Goal: Use online tool/utility

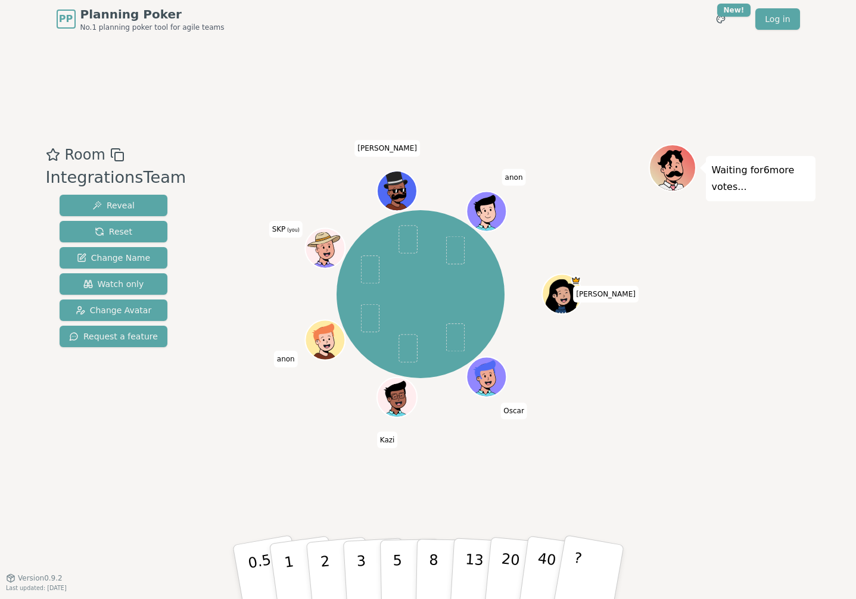
click at [320, 243] on icon at bounding box center [323, 240] width 29 height 8
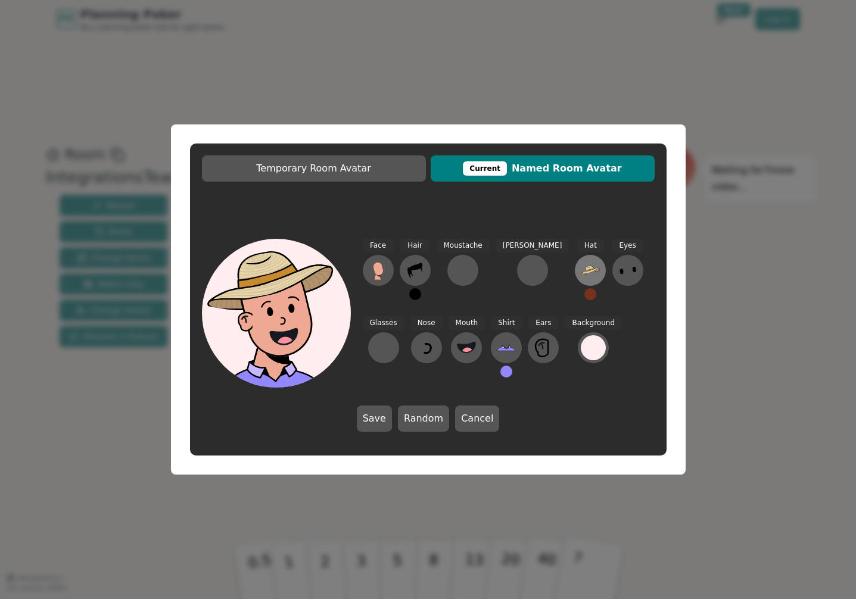
click at [586, 269] on icon at bounding box center [590, 268] width 8 height 4
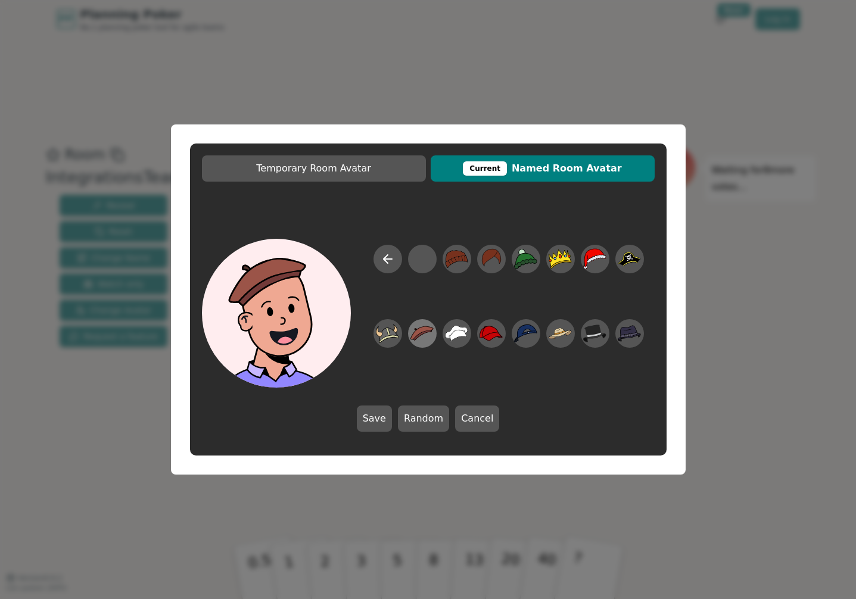
click at [422, 333] on icon at bounding box center [423, 336] width 18 height 10
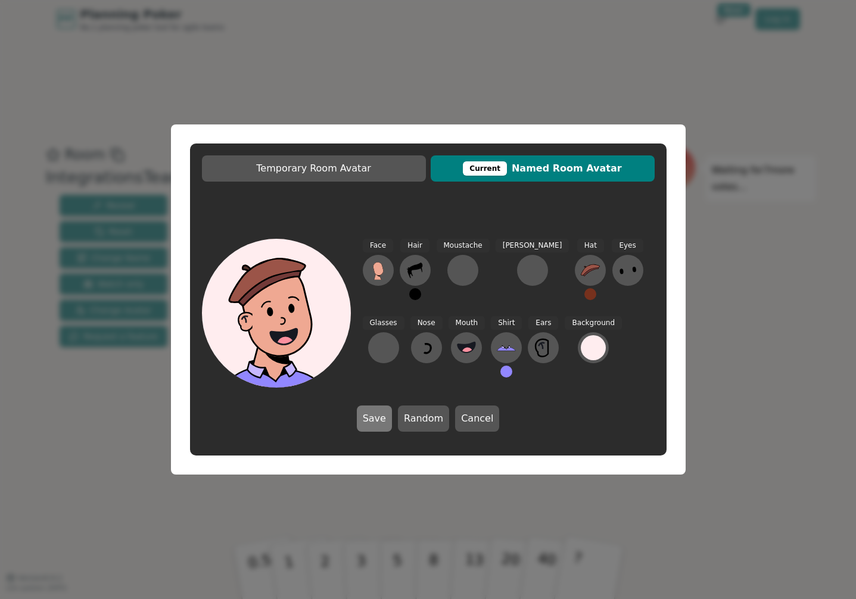
click at [379, 420] on button "Save" at bounding box center [374, 419] width 35 height 26
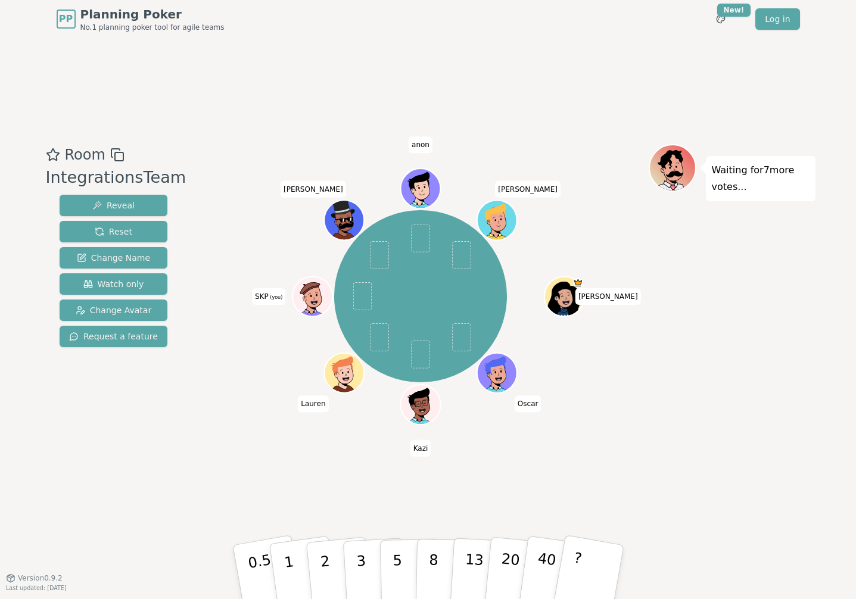
click at [320, 298] on div at bounding box center [313, 308] width 39 height 35
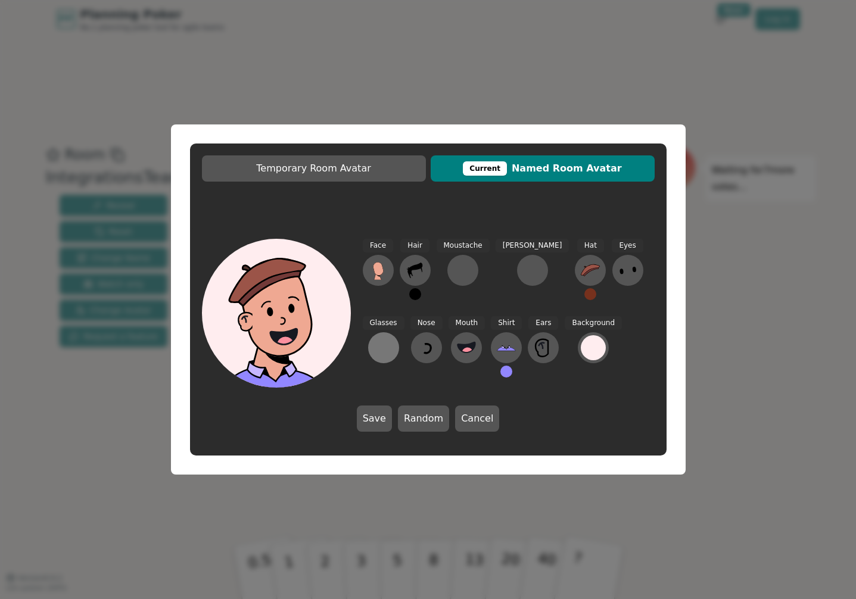
click at [393, 338] on div at bounding box center [383, 347] width 19 height 19
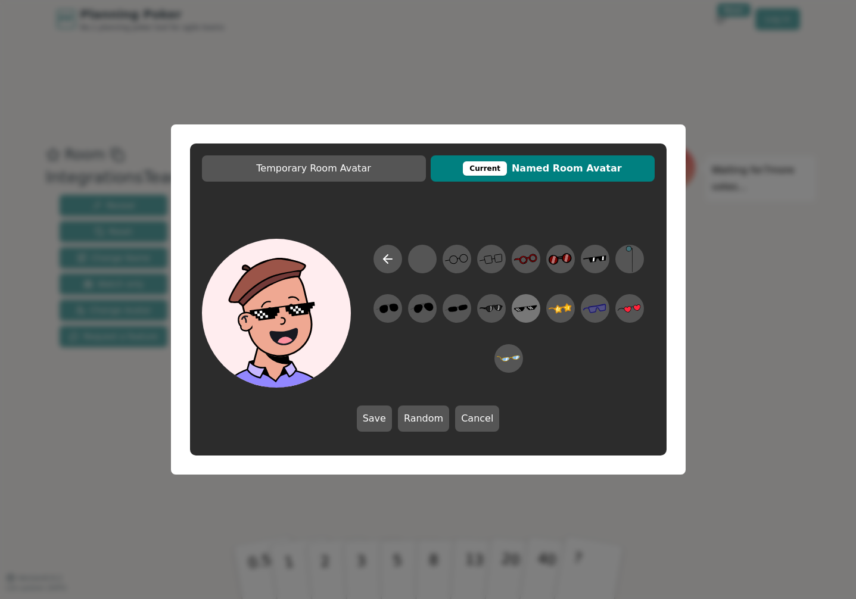
click at [527, 307] on icon at bounding box center [525, 309] width 23 height 7
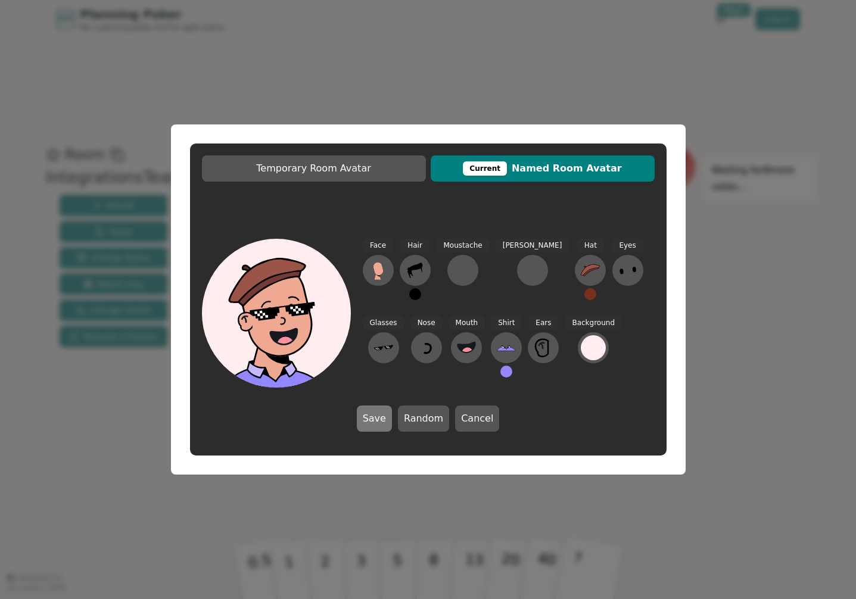
click at [381, 415] on button "Save" at bounding box center [374, 419] width 35 height 26
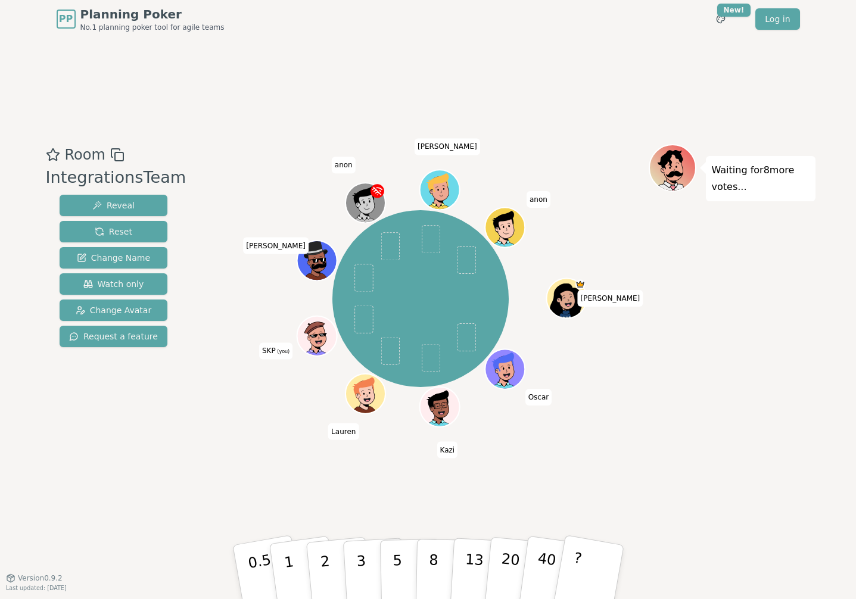
click at [315, 343] on icon at bounding box center [319, 343] width 20 height 7
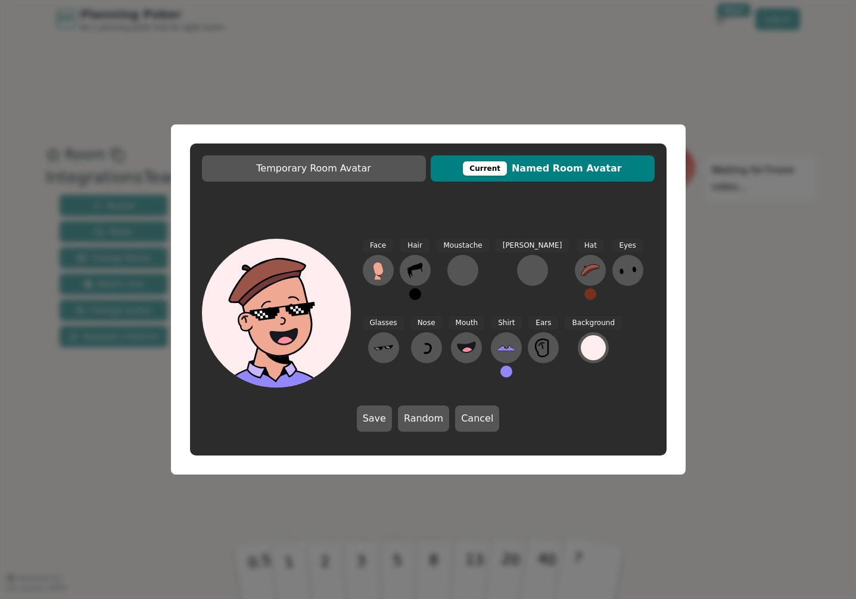
click at [405, 316] on div "Glasses" at bounding box center [384, 351] width 42 height 71
click at [378, 349] on icon at bounding box center [377, 350] width 2 height 2
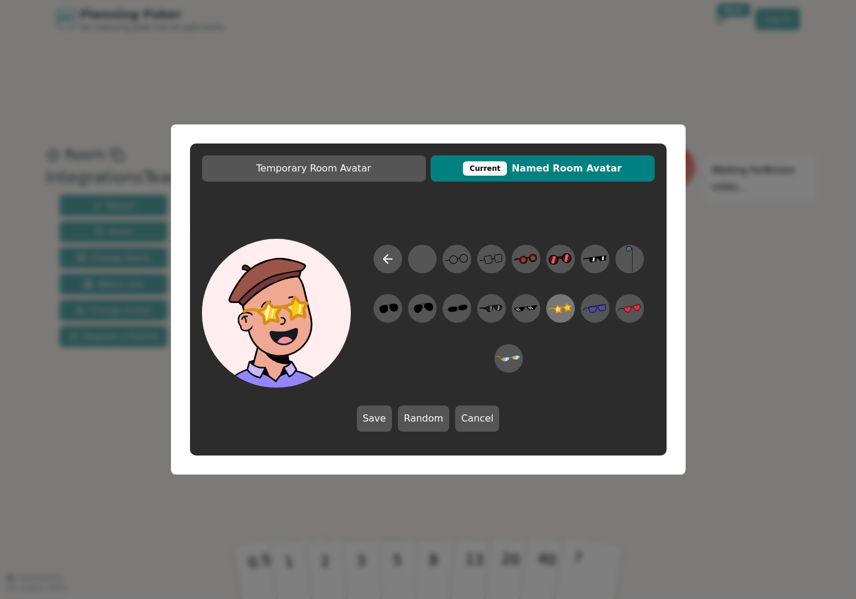
click at [566, 308] on icon at bounding box center [568, 308] width 6 height 6
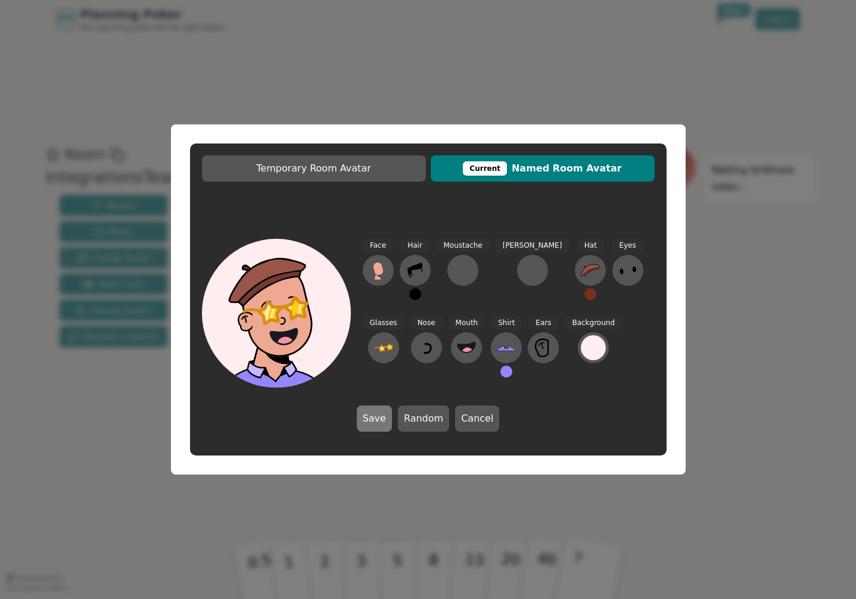
click at [372, 424] on button "Save" at bounding box center [374, 419] width 35 height 26
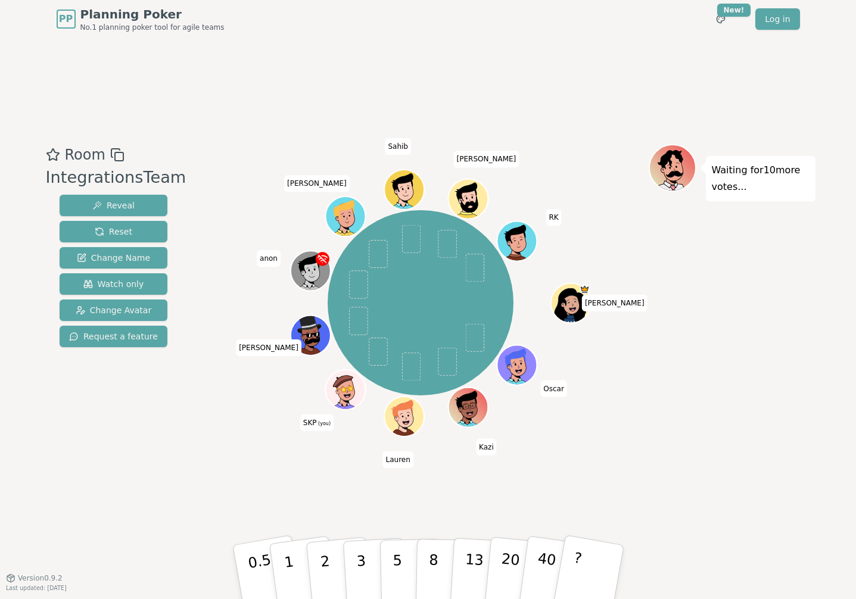
click at [353, 387] on icon at bounding box center [343, 381] width 39 height 13
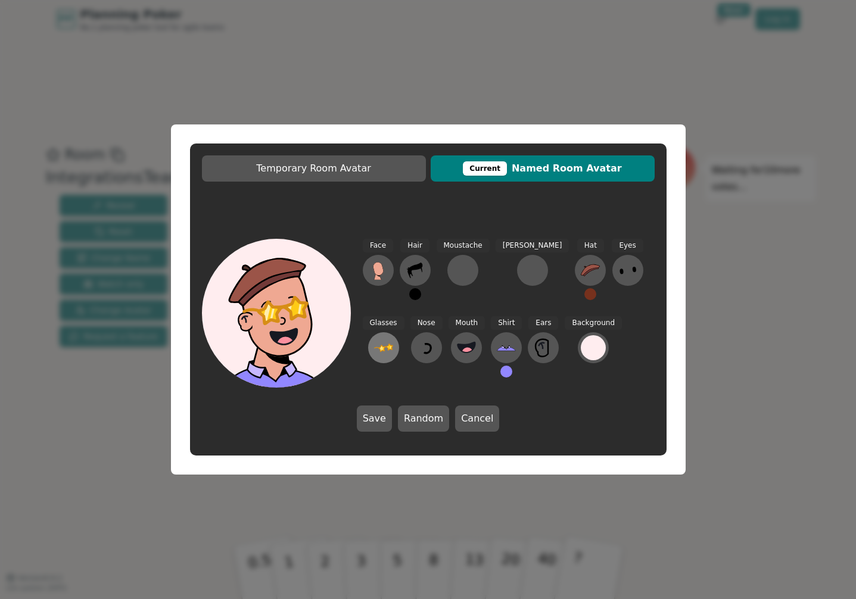
click at [393, 344] on icon at bounding box center [383, 348] width 19 height 8
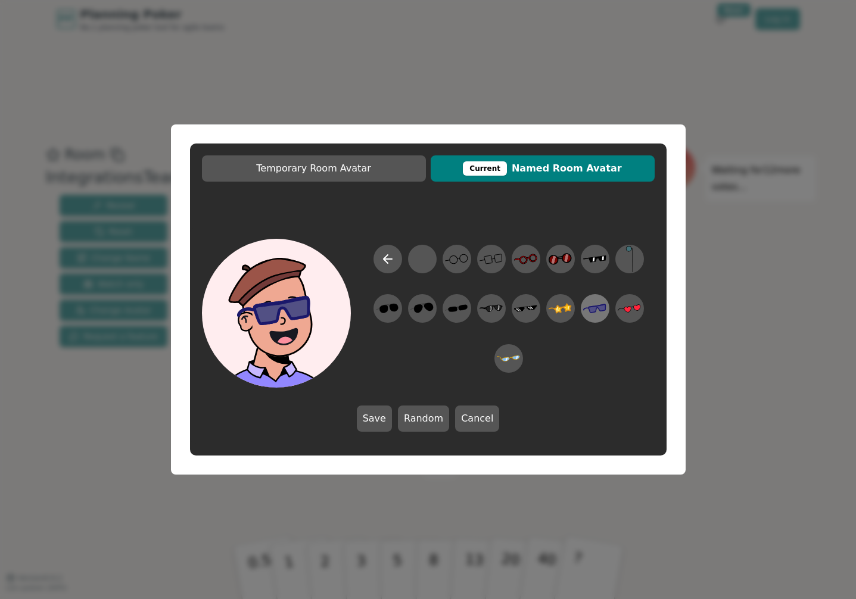
click at [591, 308] on icon at bounding box center [594, 309] width 23 height 10
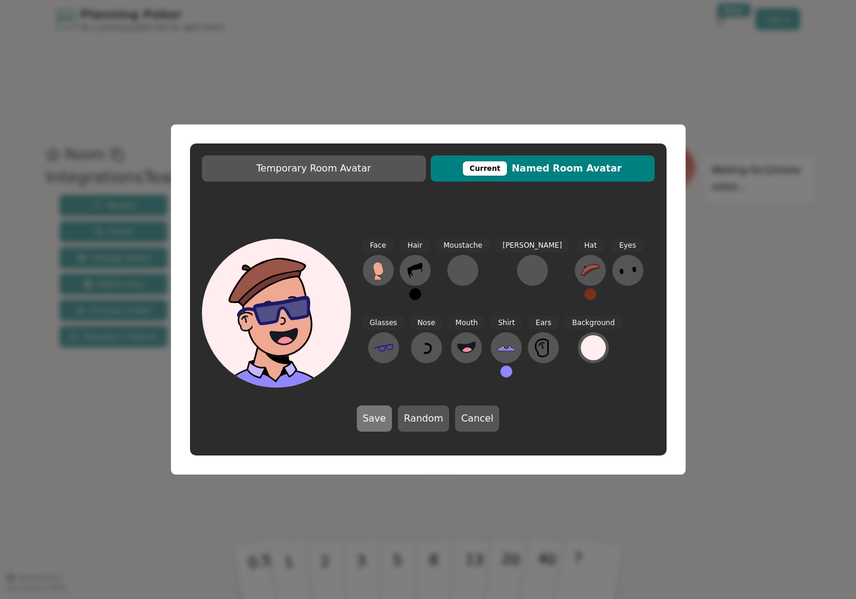
click at [368, 416] on button "Save" at bounding box center [374, 419] width 35 height 26
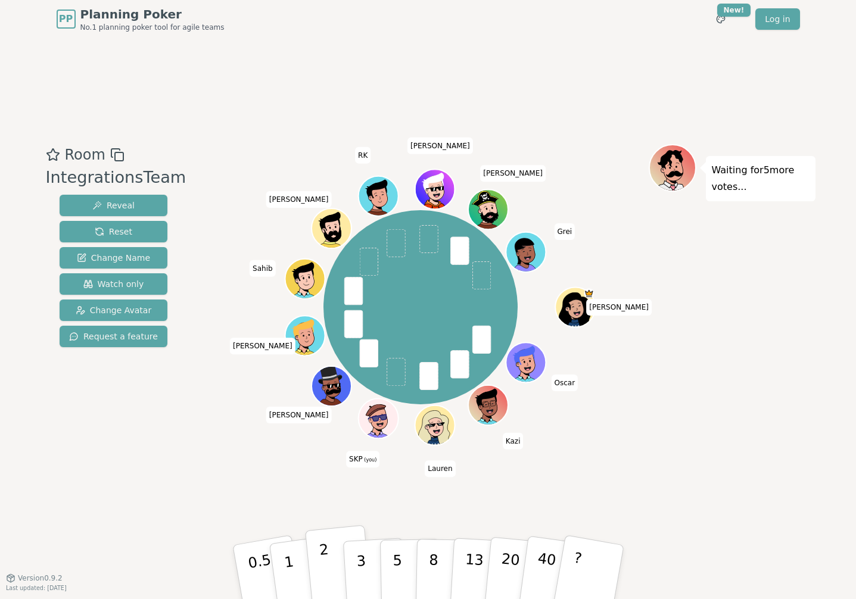
click at [316, 564] on button "2" at bounding box center [338, 572] width 68 height 95
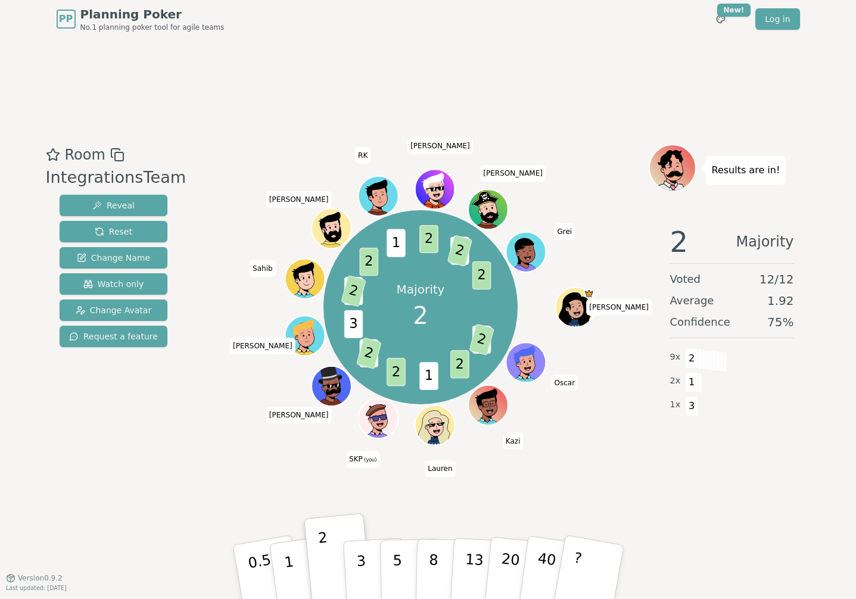
click at [390, 491] on div "Room IntegrationsTeam Reveal Reset Change Name Watch only Change Avatar Request…" at bounding box center [428, 308] width 774 height 540
click at [421, 504] on div "Room IntegrationsTeam Reveal Reset Change Name Watch only Change Avatar Request…" at bounding box center [428, 308] width 774 height 540
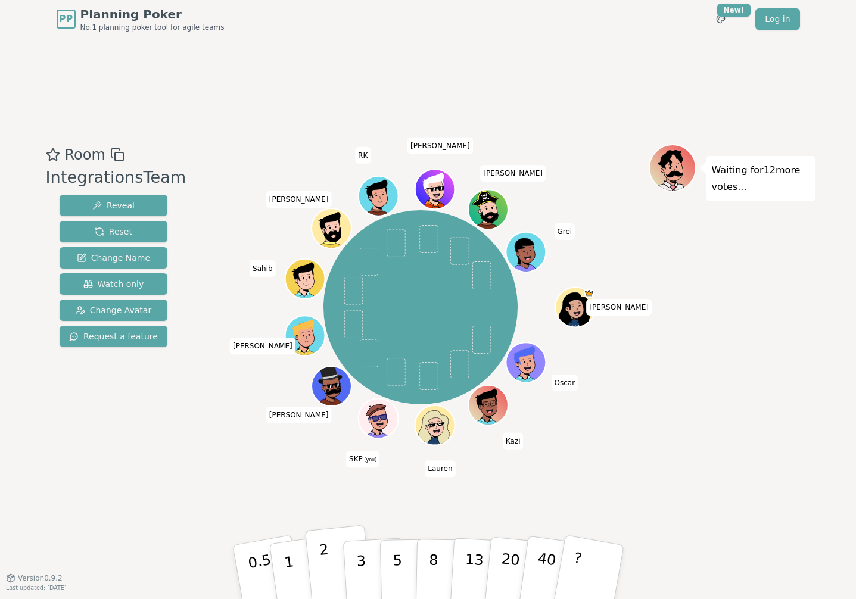
click at [321, 551] on p "2" at bounding box center [325, 574] width 15 height 65
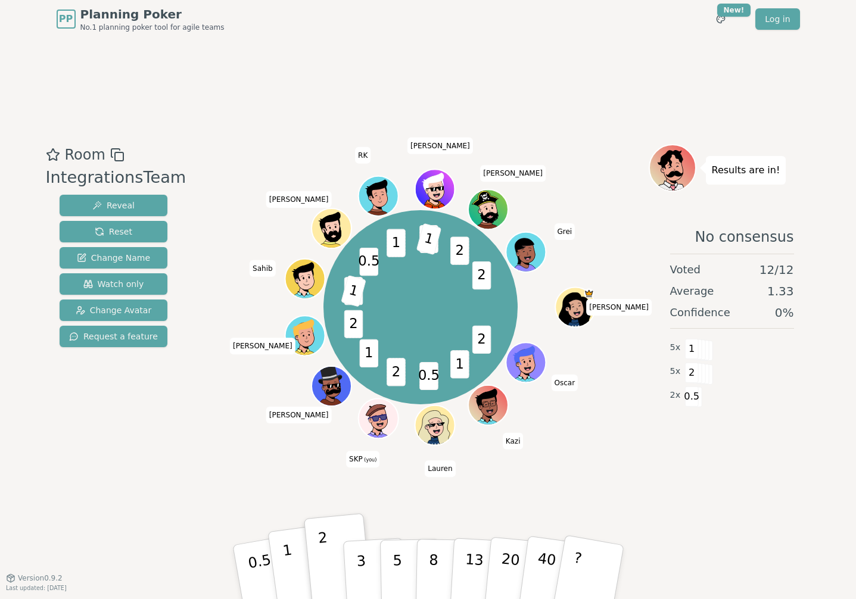
click at [293, 561] on button "1" at bounding box center [302, 572] width 71 height 97
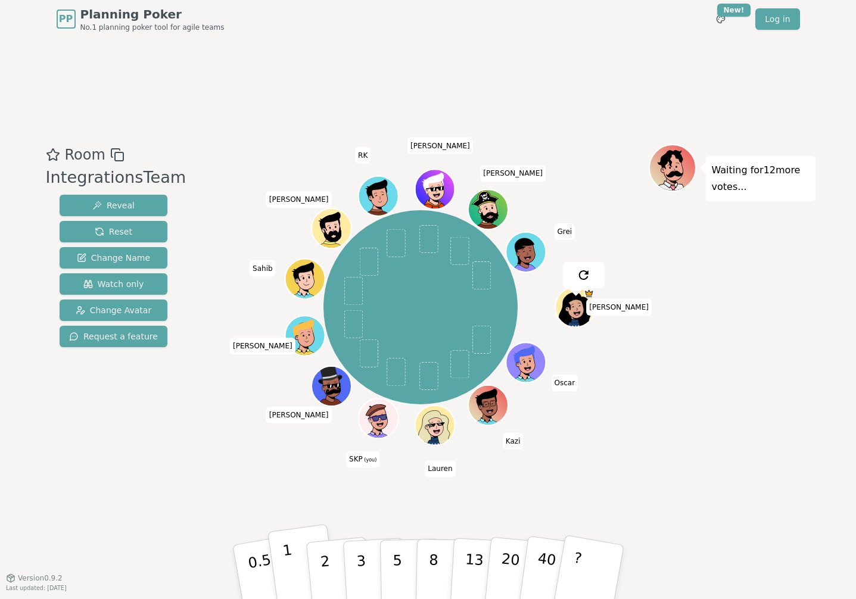
click at [297, 565] on button "1" at bounding box center [302, 572] width 71 height 97
click at [286, 570] on p "1" at bounding box center [290, 574] width 18 height 65
click at [291, 564] on button "1" at bounding box center [302, 572] width 71 height 97
